Goal: Information Seeking & Learning: Learn about a topic

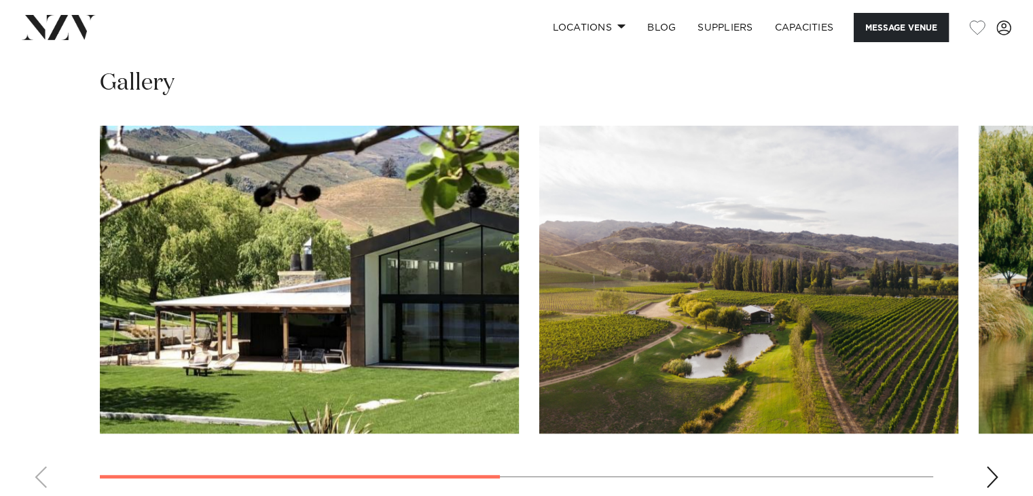
scroll to position [1002, 0]
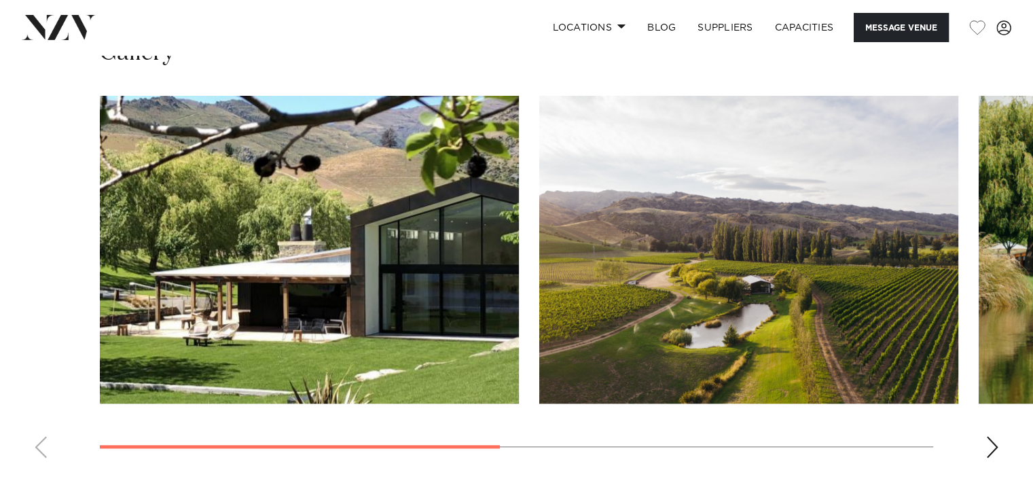
click at [996, 436] on div "Next slide" at bounding box center [992, 447] width 14 height 22
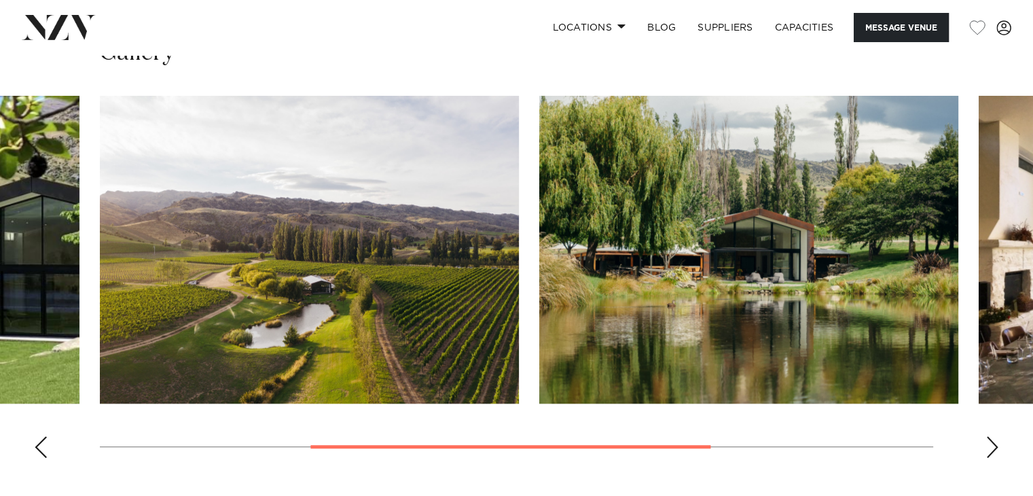
click at [996, 436] on div "Next slide" at bounding box center [992, 447] width 14 height 22
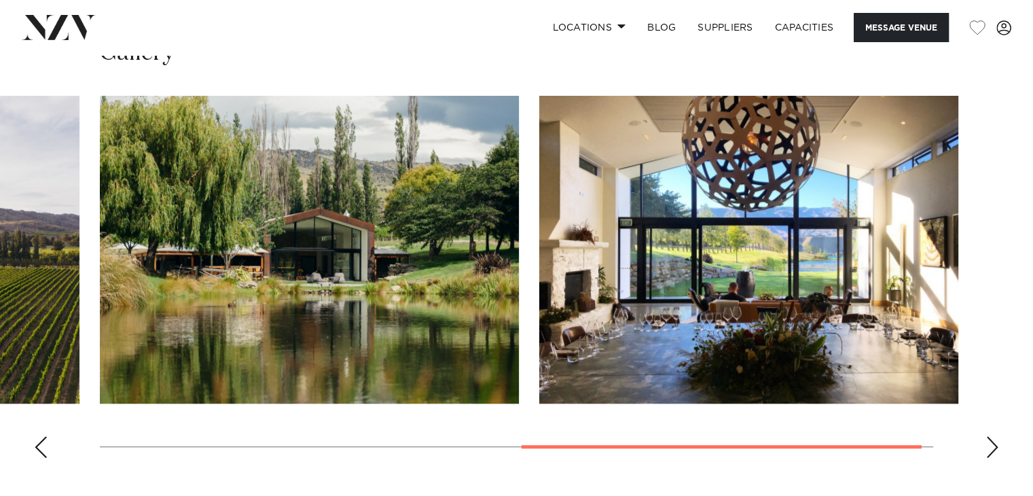
click at [996, 436] on div "Next slide" at bounding box center [992, 447] width 14 height 22
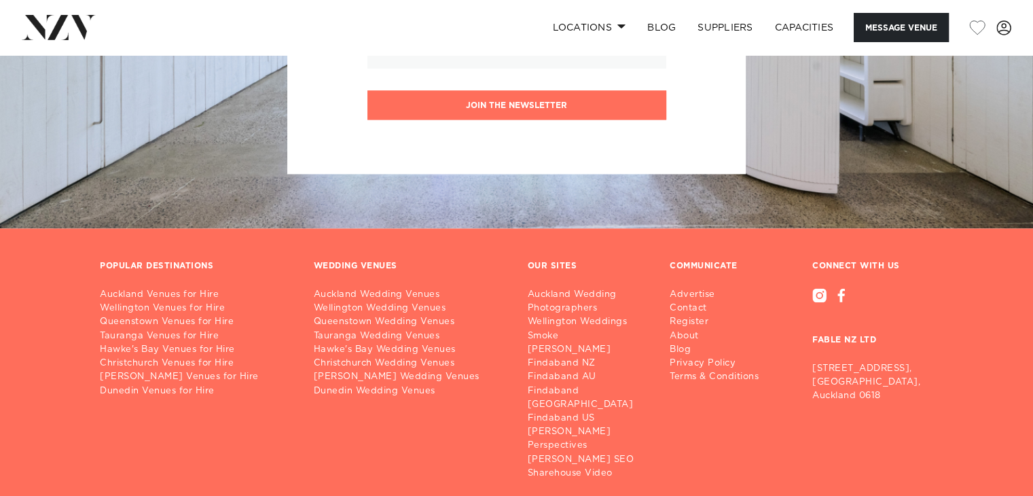
scroll to position [1770, 0]
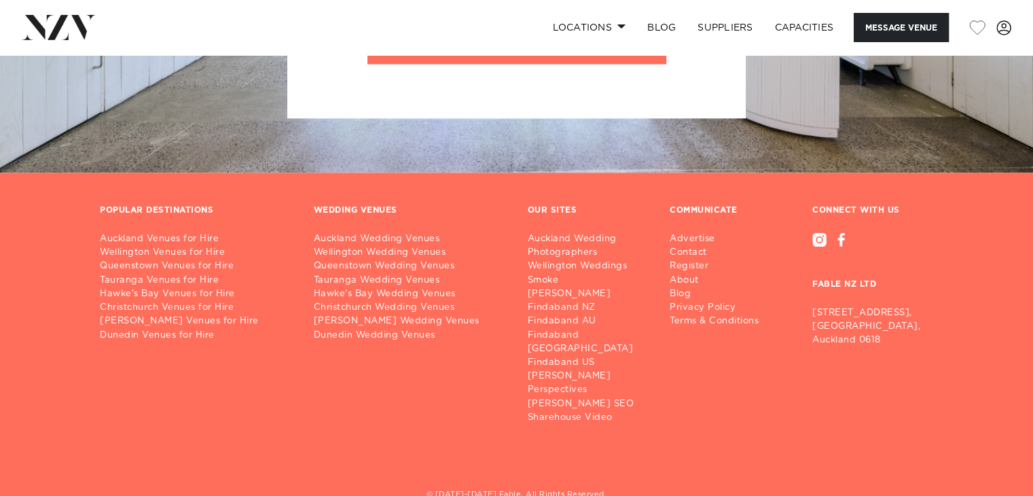
click at [410, 457] on div "© [DATE]-[DATE] Fable. All Rights Reserved." at bounding box center [516, 492] width 855 height 71
click at [360, 232] on link "Auckland Wedding Venues" at bounding box center [410, 239] width 192 height 14
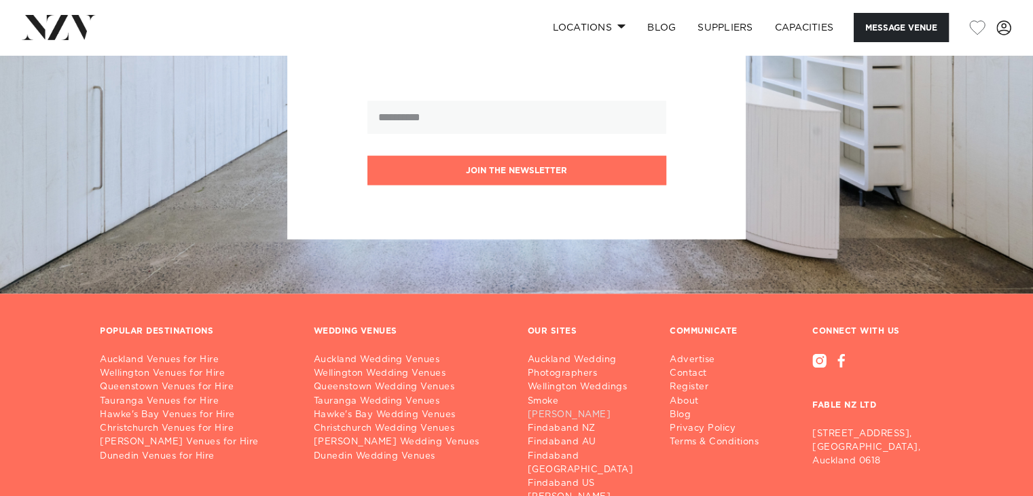
scroll to position [1620, 0]
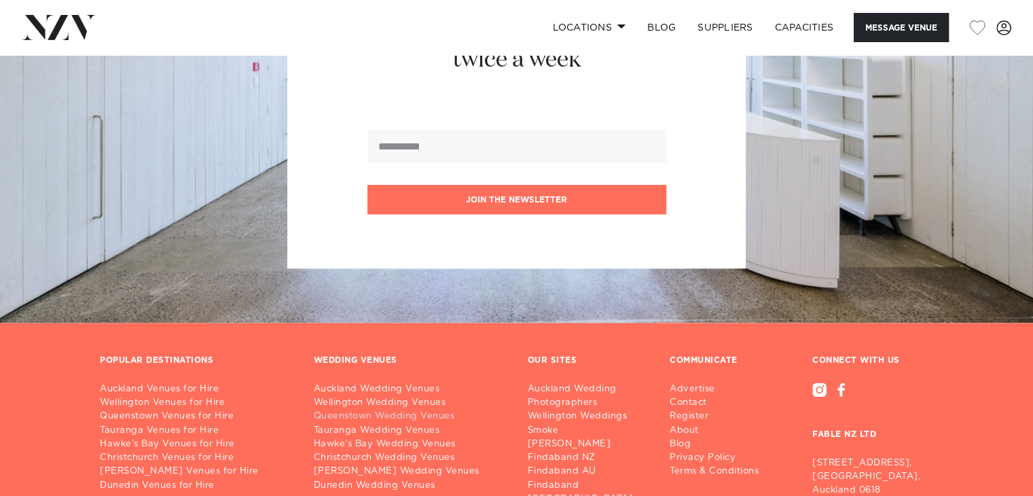
click at [383, 409] on link "Queenstown Wedding Venues" at bounding box center [410, 416] width 192 height 14
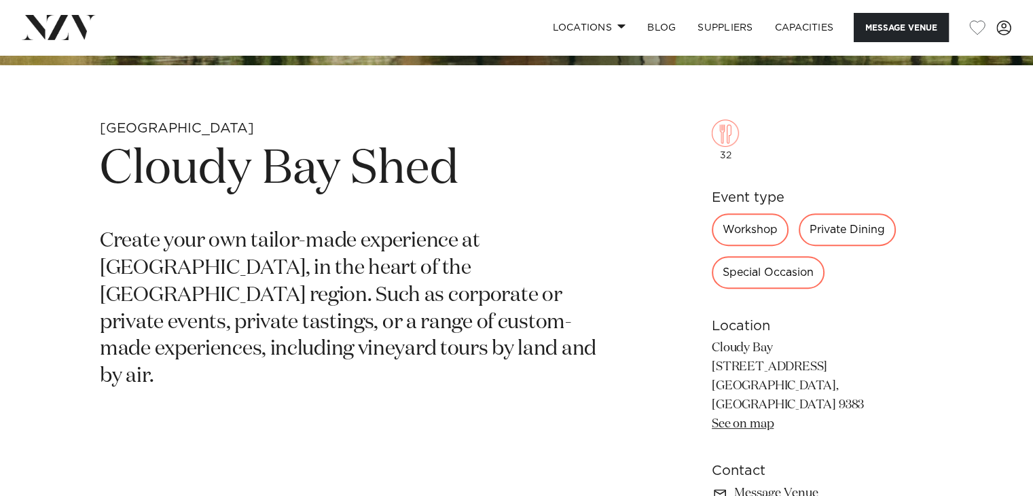
scroll to position [464, 0]
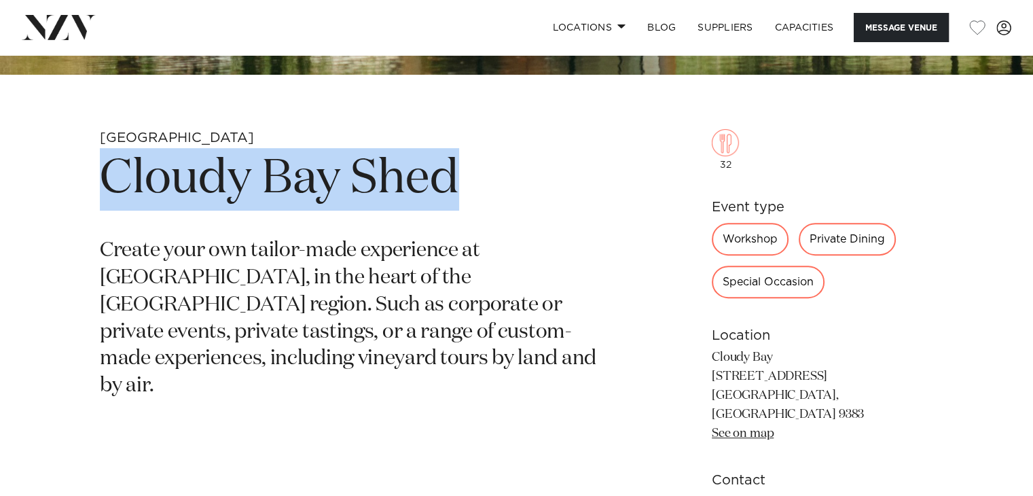
drag, startPoint x: 468, startPoint y: 167, endPoint x: 111, endPoint y: 179, distance: 357.4
click at [111, 179] on h1 "Cloudy Bay Shed" at bounding box center [357, 179] width 515 height 62
copy h1 "Cloudy Bay Shed"
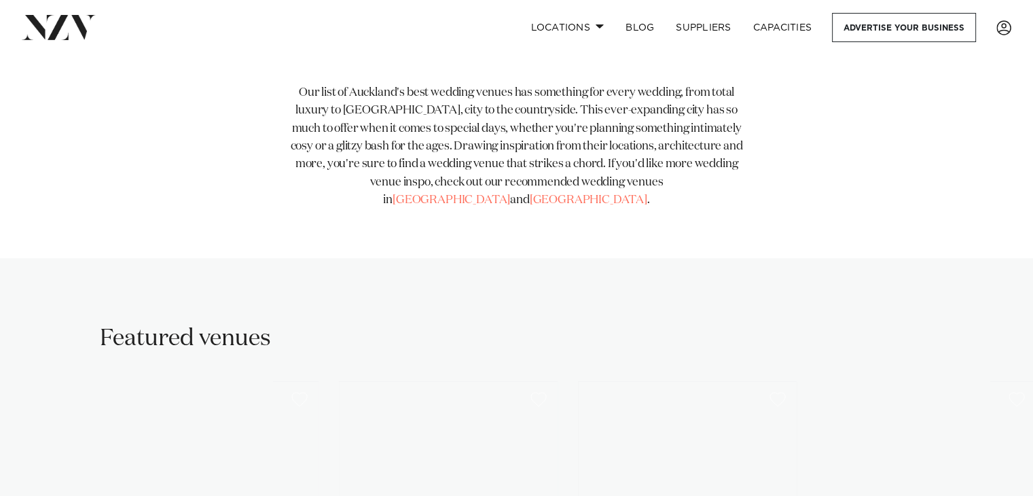
scroll to position [619, 0]
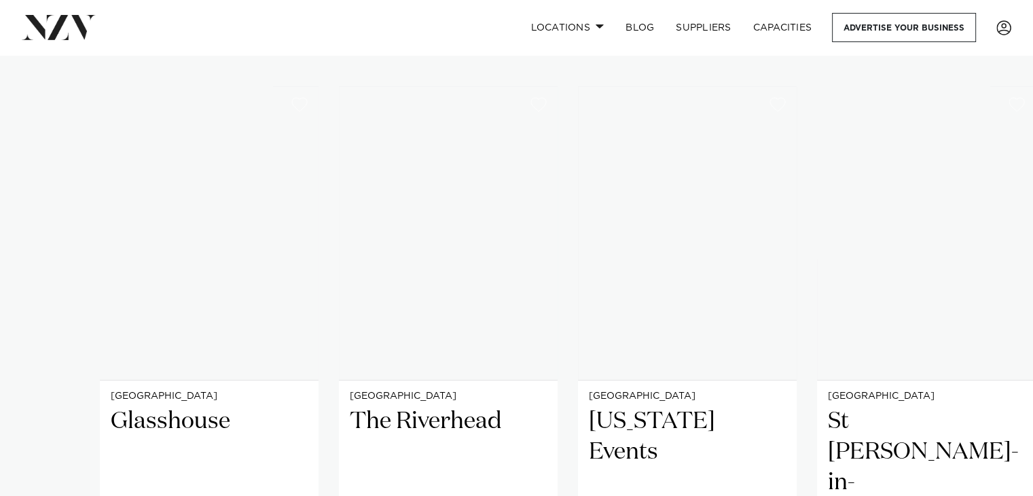
scroll to position [914, 0]
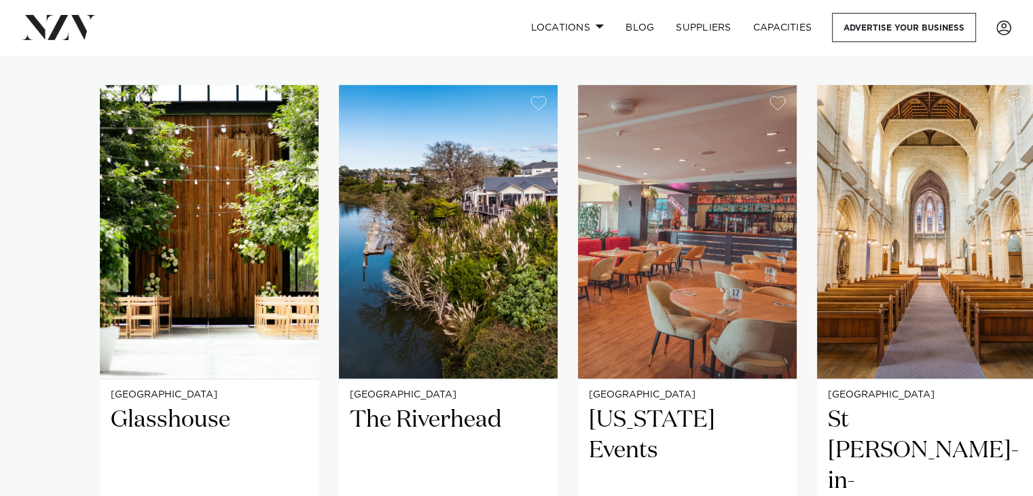
click at [0, 404] on swiper-container "Auckland Glasshouse An urban oasis in the heart of Auckland city. Glasshouse in…" at bounding box center [516, 413] width 1033 height 657
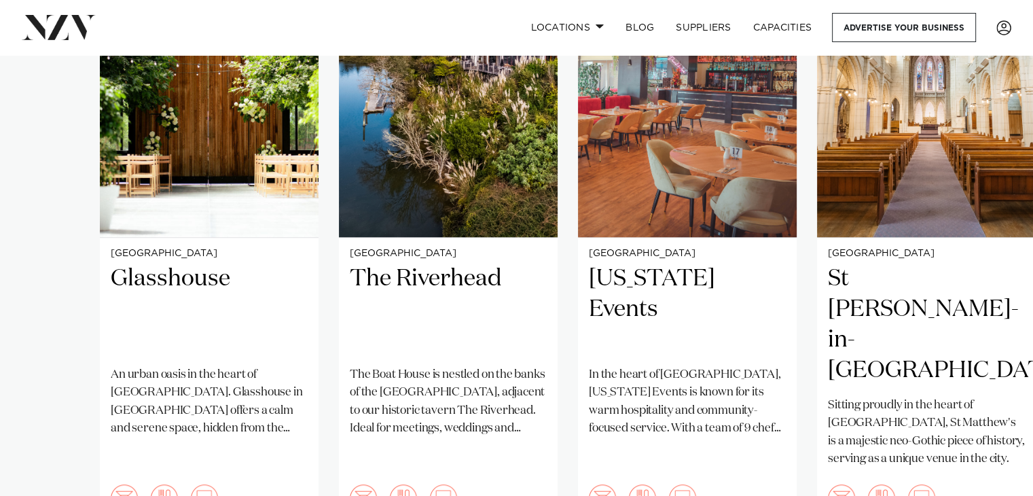
scroll to position [1055, 0]
click at [41, 429] on swiper-container "Auckland Glasshouse An urban oasis in the heart of Auckland city. Glasshouse in…" at bounding box center [516, 272] width 1033 height 657
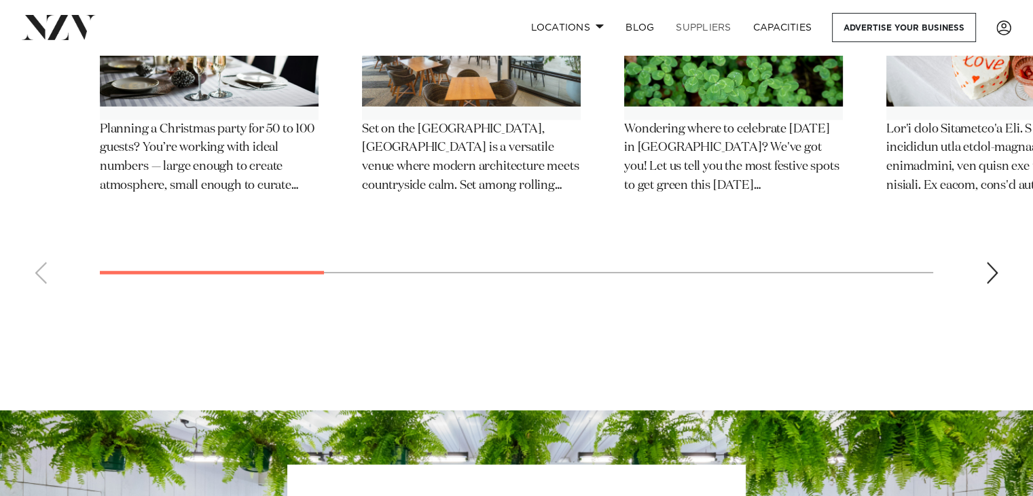
scroll to position [24237, 0]
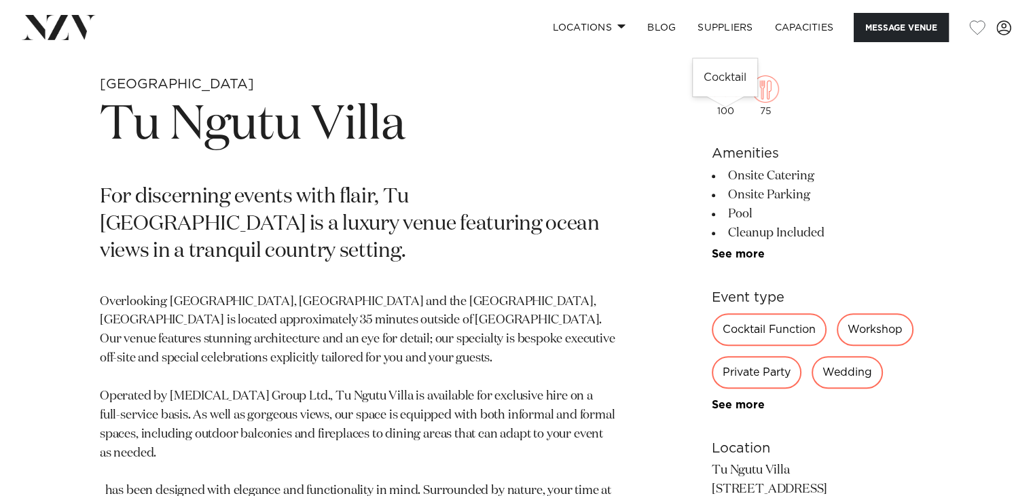
scroll to position [568, 0]
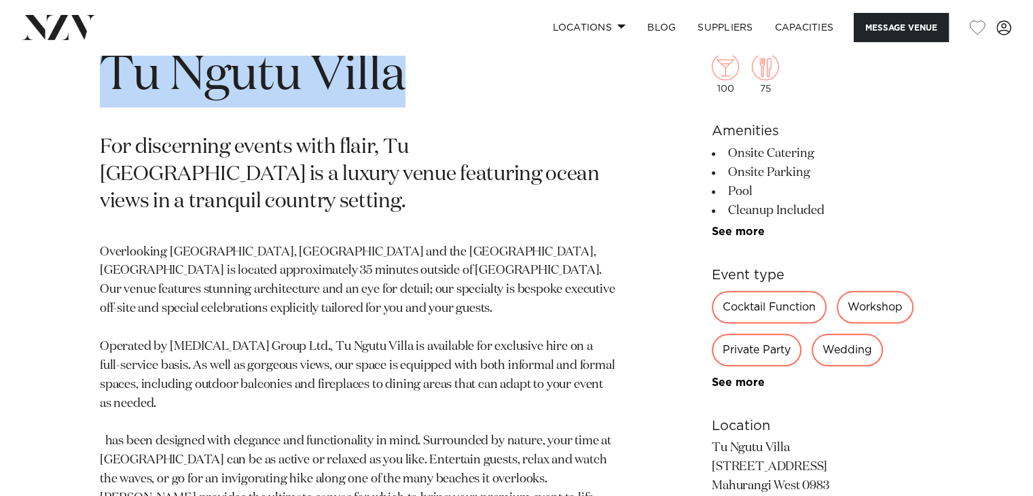
drag, startPoint x: 416, startPoint y: 85, endPoint x: 103, endPoint y: 73, distance: 312.6
click at [103, 73] on h1 "Tu Ngutu Villa" at bounding box center [357, 76] width 515 height 62
copy h1 "Tu Ngutu Villa"
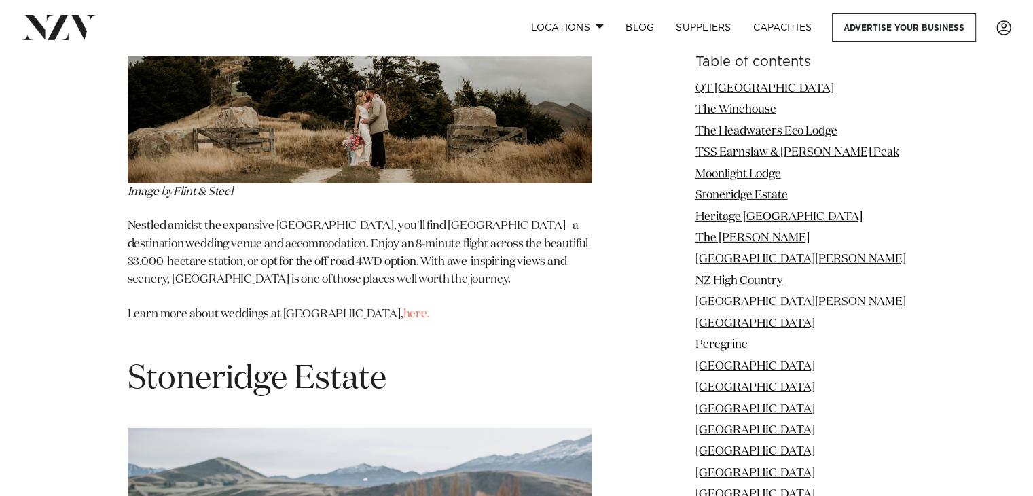
scroll to position [4323, 0]
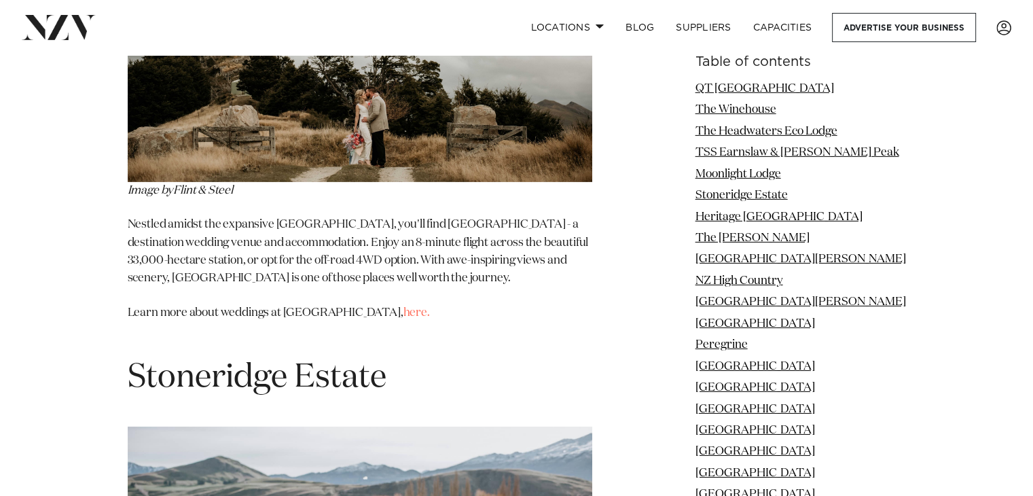
click at [314, 216] on p "Nestled amidst the expansive Ben Lomond station, you'll find Moonlight Lodge - …" at bounding box center [360, 251] width 464 height 71
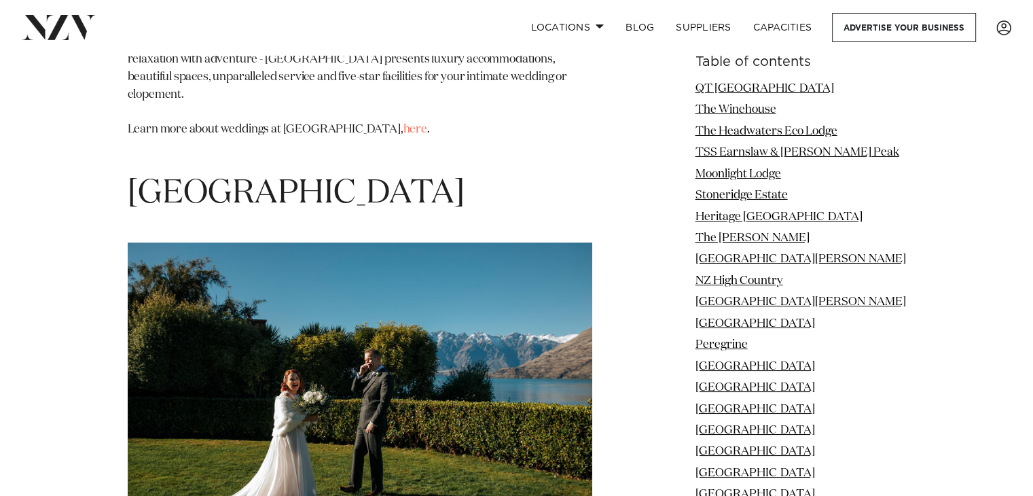
scroll to position [10278, 0]
drag, startPoint x: 287, startPoint y: 373, endPoint x: 369, endPoint y: 375, distance: 81.5
copy p "Matakauri Lodge"
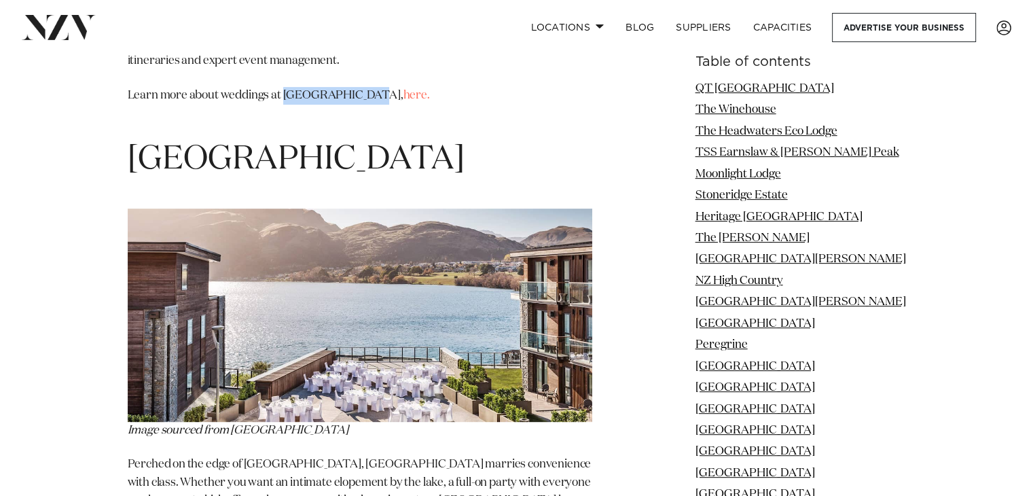
scroll to position [10886, 0]
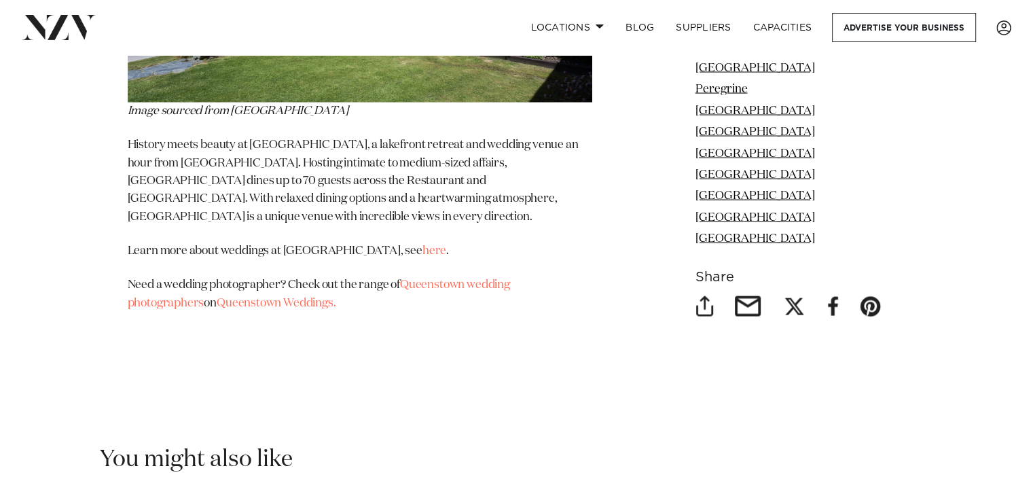
scroll to position [12923, 0]
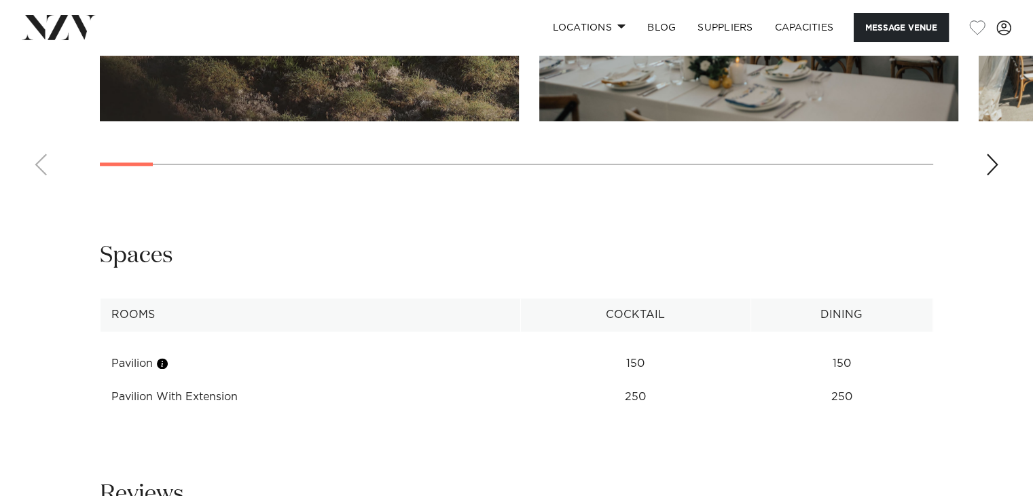
scroll to position [1702, 0]
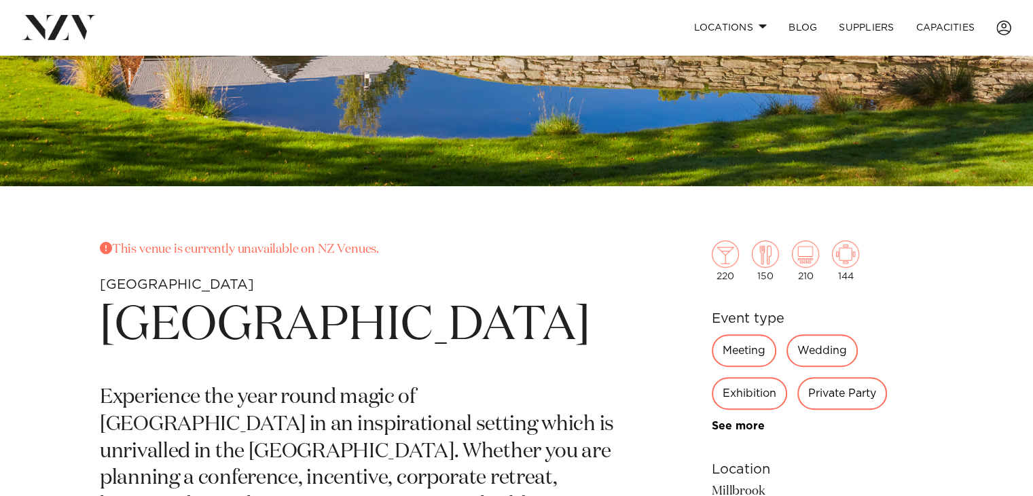
scroll to position [354, 0]
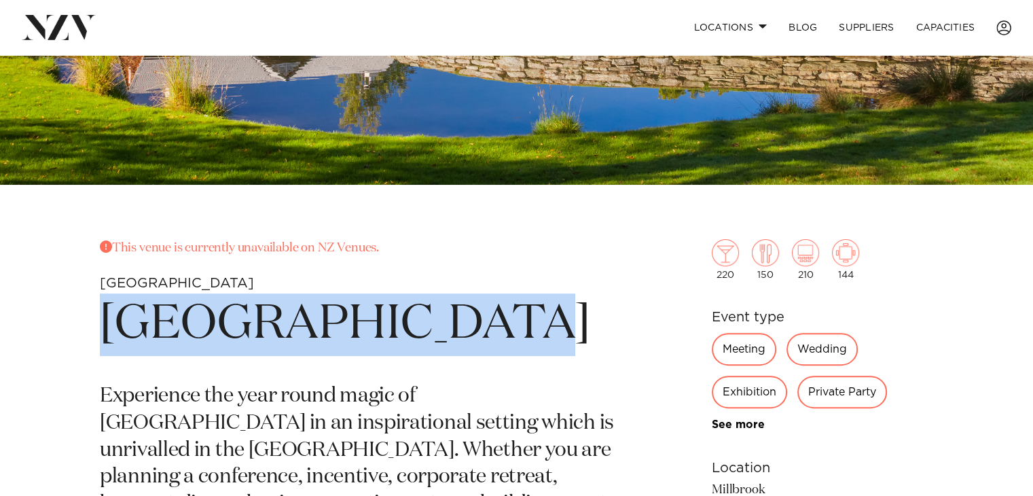
drag, startPoint x: 534, startPoint y: 327, endPoint x: 120, endPoint y: 310, distance: 415.3
click at [120, 310] on h1 "[GEOGRAPHIC_DATA]" at bounding box center [357, 324] width 515 height 62
copy h1 "[GEOGRAPHIC_DATA]"
